Goal: Use online tool/utility: Utilize a website feature to perform a specific function

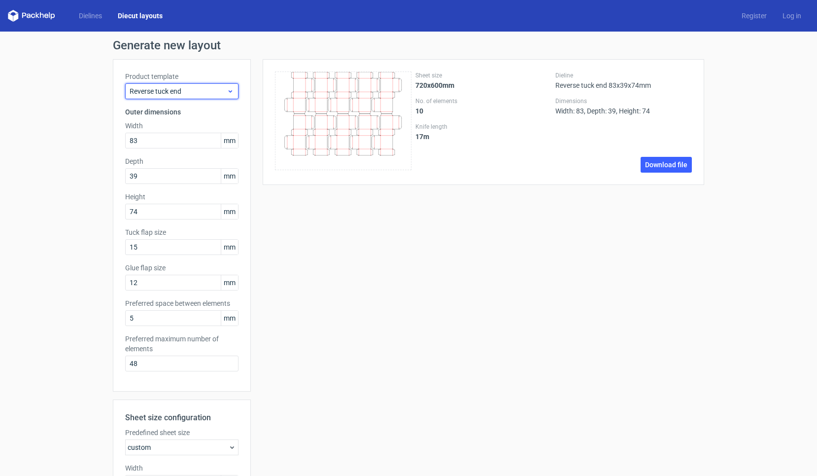
click at [221, 89] on span "Reverse tuck end" at bounding box center [178, 91] width 97 height 10
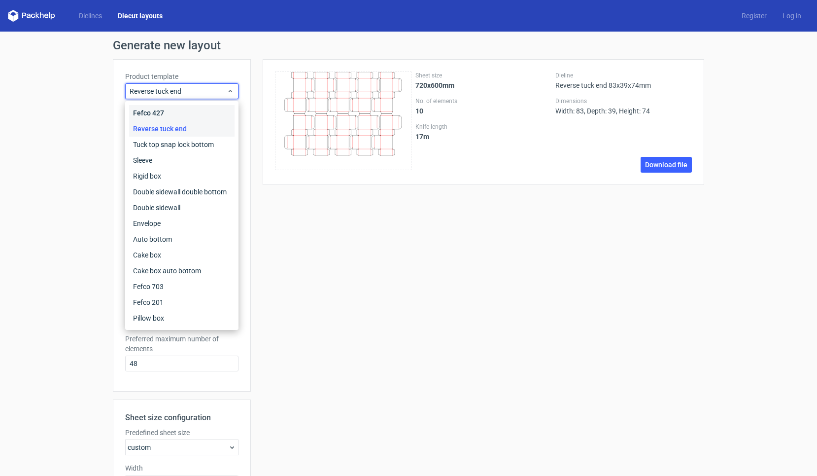
click at [177, 113] on div "Fefco 427" at bounding box center [181, 113] width 105 height 16
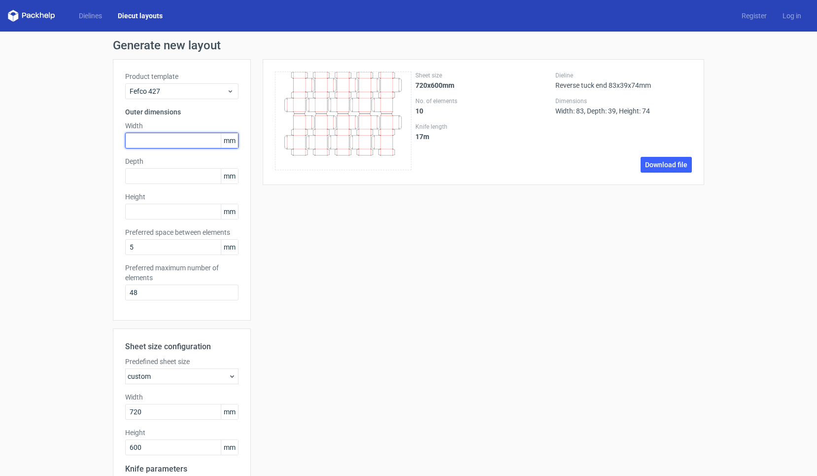
click at [165, 141] on input "text" at bounding box center [181, 141] width 113 height 16
type input "260"
type input "250"
type input "80"
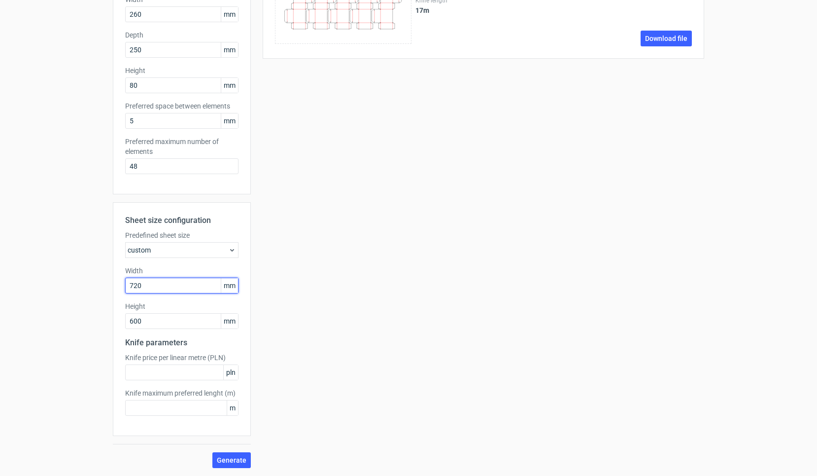
scroll to position [126, 0]
click at [155, 287] on input "720" at bounding box center [181, 285] width 113 height 16
drag, startPoint x: 167, startPoint y: 284, endPoint x: 80, endPoint y: 284, distance: 86.3
click at [80, 284] on div "Generate new layout Product template Fefco 427 Outer dimensions Width 260 mm De…" at bounding box center [408, 190] width 817 height 570
drag, startPoint x: 163, startPoint y: 314, endPoint x: 163, endPoint y: 325, distance: 10.9
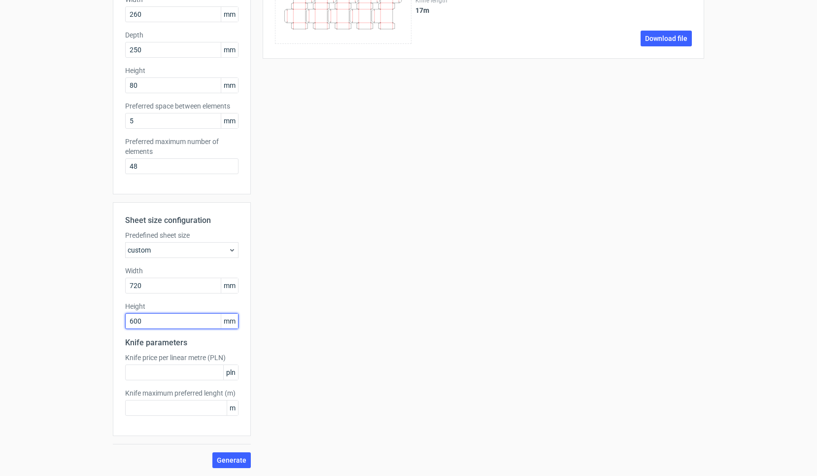
click at [163, 325] on input "600" at bounding box center [181, 321] width 113 height 16
drag, startPoint x: 164, startPoint y: 285, endPoint x: 86, endPoint y: 285, distance: 77.9
click at [86, 285] on div "Generate new layout Product template Fefco 427 Outer dimensions Width 260 mm De…" at bounding box center [408, 190] width 817 height 570
type input "770"
type input "640"
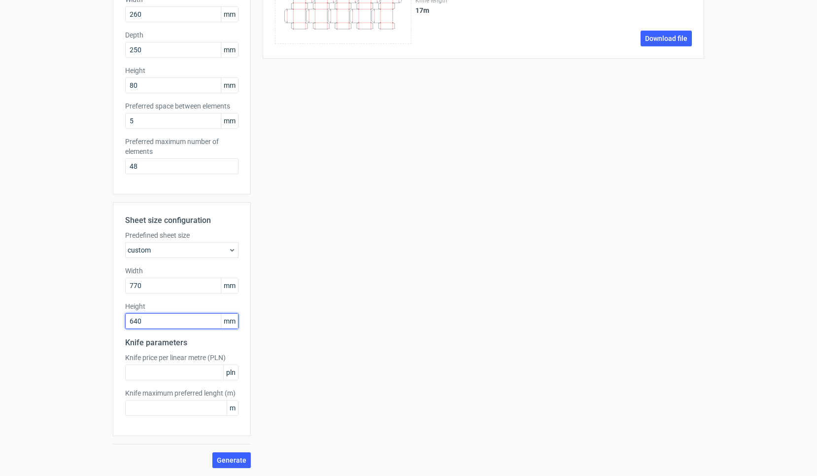
click at [232, 460] on button "Generate" at bounding box center [231, 460] width 38 height 16
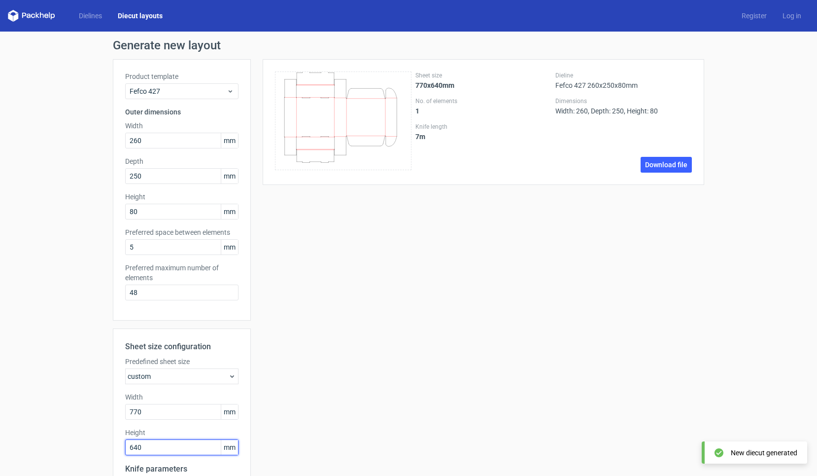
scroll to position [0, 0]
click at [187, 97] on div "Fefco 427" at bounding box center [181, 91] width 113 height 16
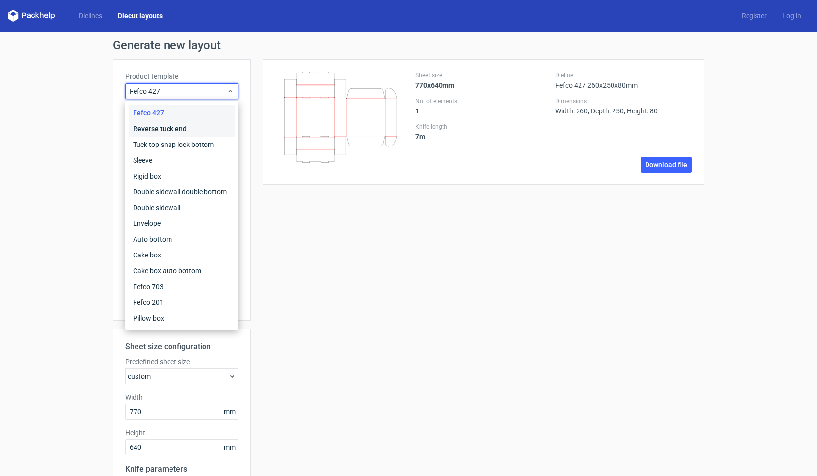
click at [180, 134] on div "Reverse tuck end" at bounding box center [181, 129] width 105 height 16
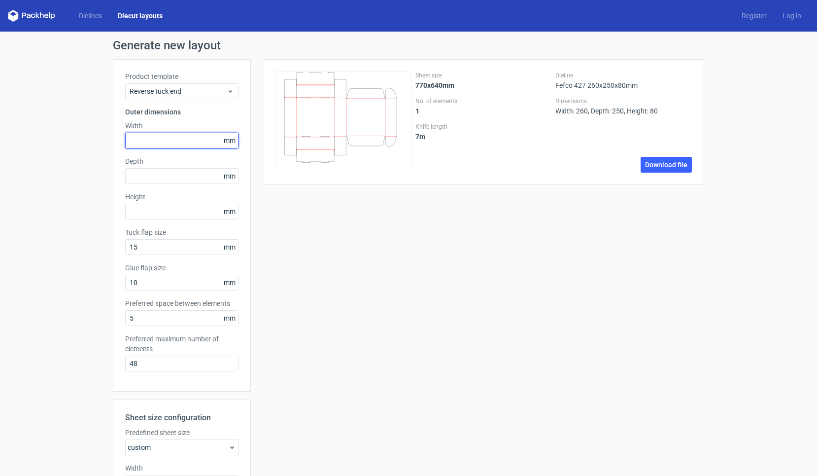
click at [172, 139] on input "text" at bounding box center [181, 141] width 113 height 16
type input "41"
type input "40"
type input "133"
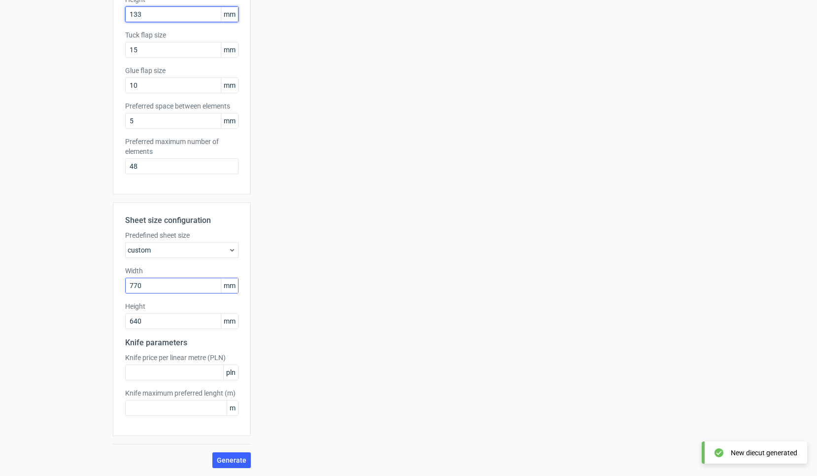
scroll to position [197, 0]
drag, startPoint x: 161, startPoint y: 285, endPoint x: 77, endPoint y: 284, distance: 83.3
click at [77, 284] on div "Generate new layout Product template Reverse tuck end Outer dimensions Width 41…" at bounding box center [408, 154] width 817 height 641
type input "700"
type input "500"
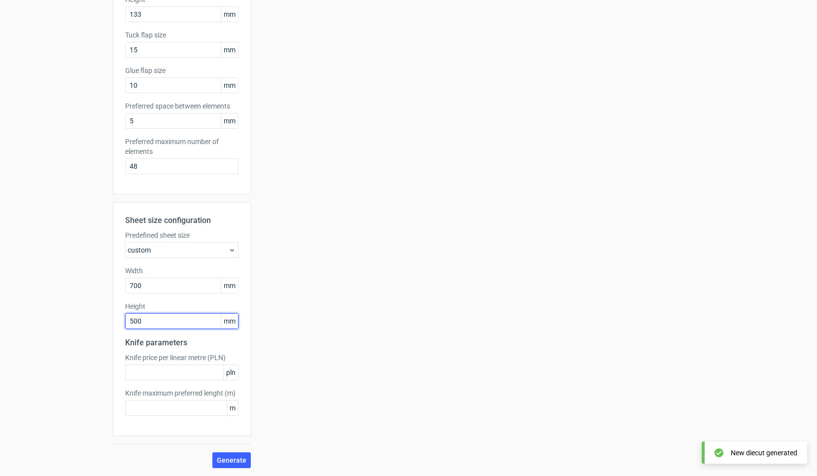
click at [232, 460] on button "Generate" at bounding box center [231, 460] width 38 height 16
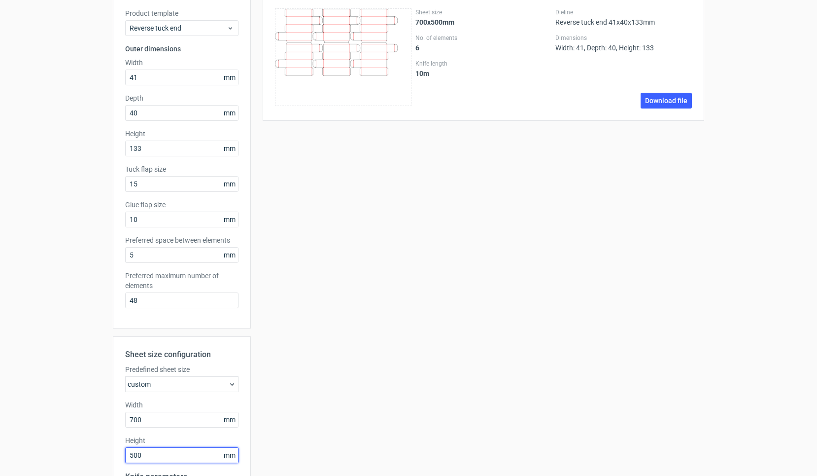
scroll to position [111, 0]
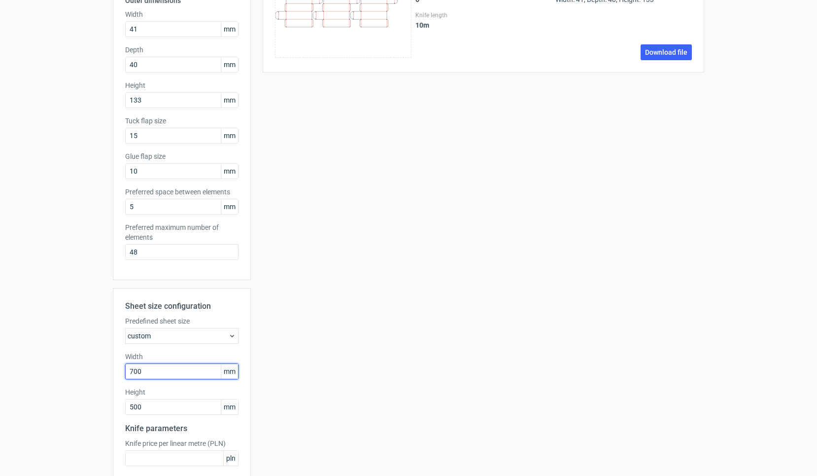
drag, startPoint x: 155, startPoint y: 368, endPoint x: 83, endPoint y: 366, distance: 71.5
click at [83, 366] on div "Generate new layout Product template Reverse tuck end Outer dimensions Width 41…" at bounding box center [408, 240] width 817 height 641
type input "720"
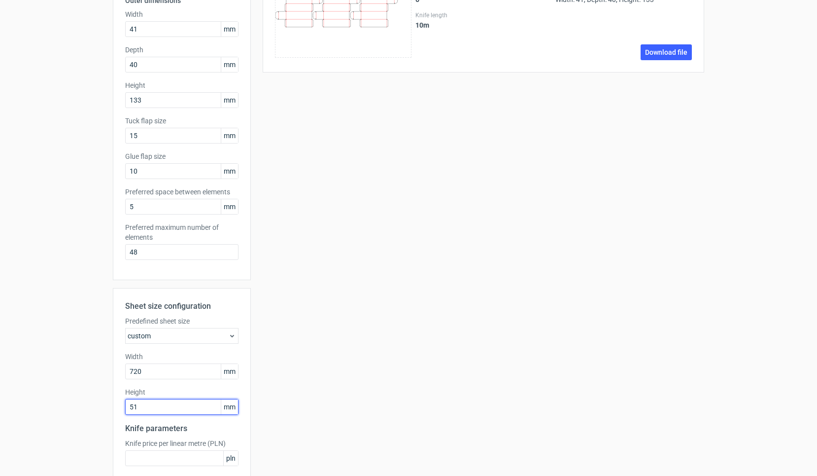
type input "510"
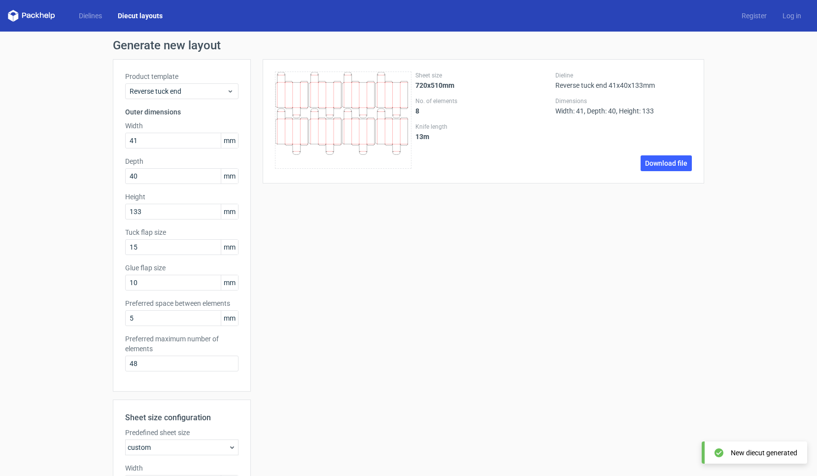
scroll to position [0, 0]
